Goal: Communication & Community: Answer question/provide support

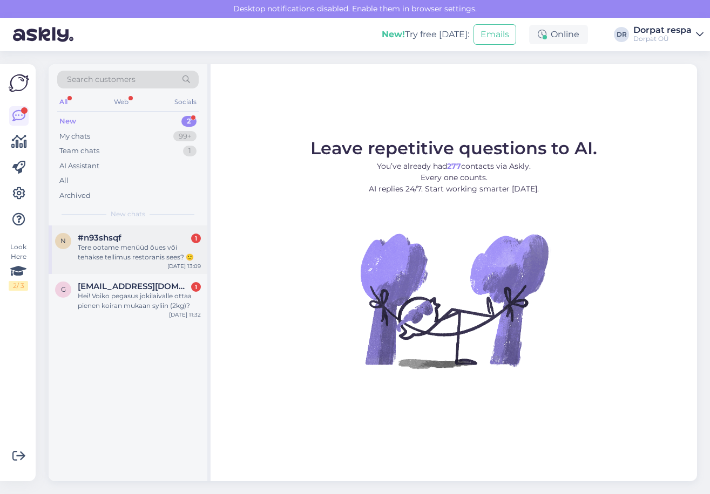
click at [119, 253] on div "Tere ootame menüüd õues või tehakse tellimus restoranis sees? 🙂" at bounding box center [139, 252] width 123 height 19
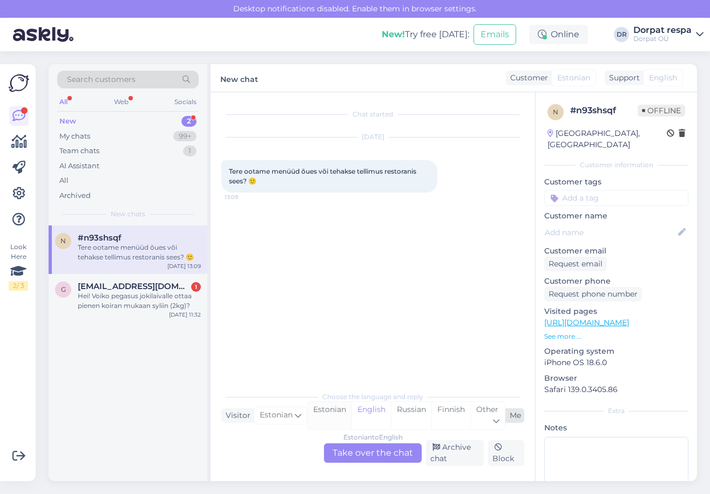
click at [330, 413] on div "Estonian" at bounding box center [330, 416] width 44 height 28
click at [357, 454] on div "Estonian to Estonian Take over the chat" at bounding box center [373, 453] width 98 height 19
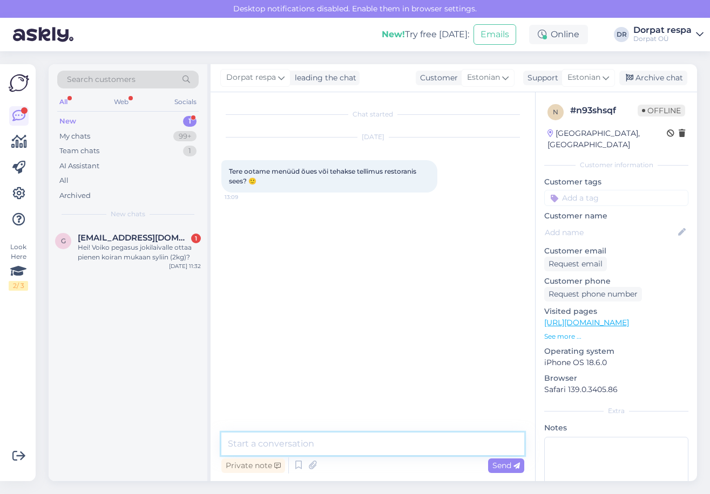
click at [343, 445] on textarea at bounding box center [372, 444] width 303 height 23
type textarea "T"
type textarea "H"
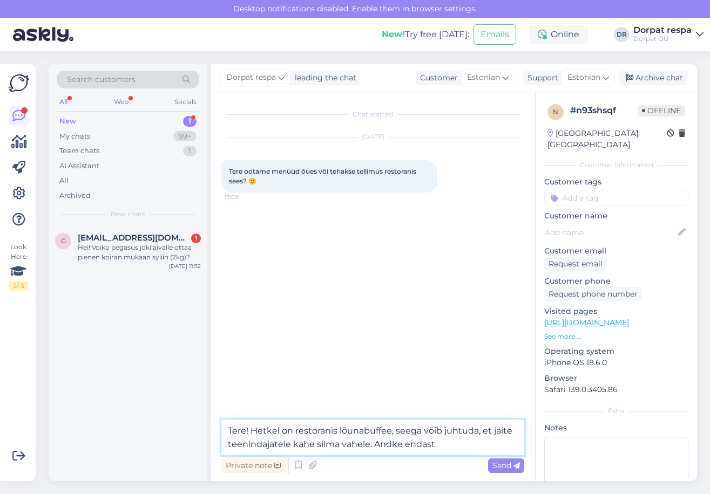
type textarea "Tere! Hetkel on restoranis lõunabuffee, seega võib juhtuda, et jäite teenindaja…"
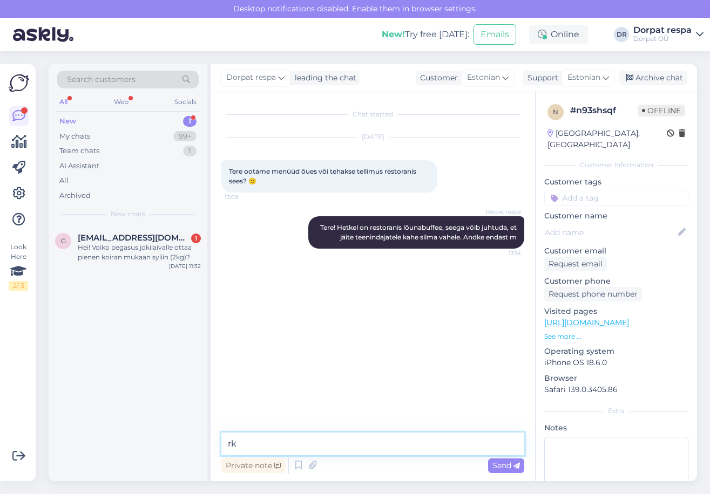
type textarea "r"
type textarea "Andke endast mä"
type textarea "r"
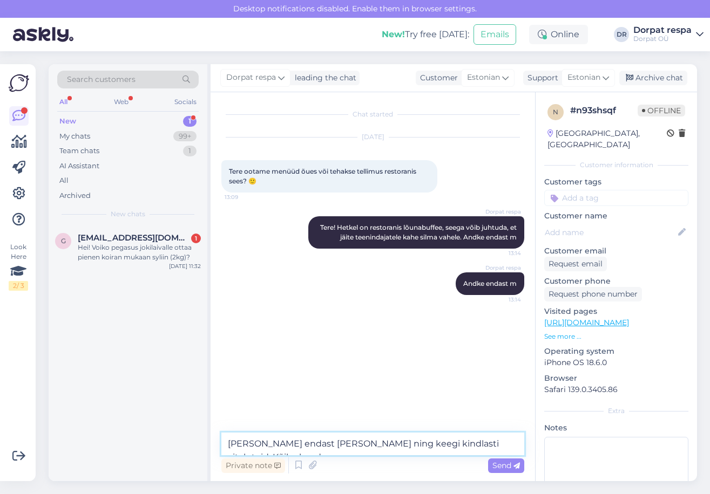
type textarea "[PERSON_NAME] endast [PERSON_NAME] ning keegi kindlasti aitab teid. Kõike head."
